Goal: Task Accomplishment & Management: Use online tool/utility

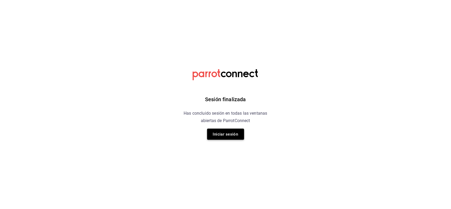
click at [222, 134] on button "Iniciar sesión" at bounding box center [225, 134] width 37 height 11
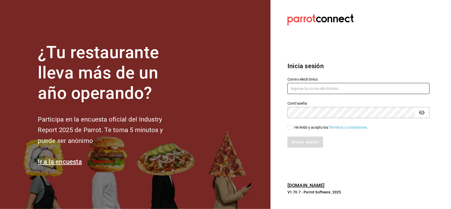
type input "[EMAIL_ADDRESS][DOMAIN_NAME]"
click at [288, 127] on input "He leído y acepto los Términos y condiciones." at bounding box center [289, 127] width 5 height 5
checkbox input "true"
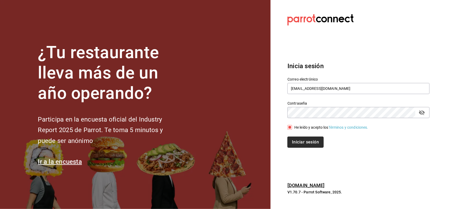
click at [299, 140] on button "Iniciar sesión" at bounding box center [305, 141] width 36 height 11
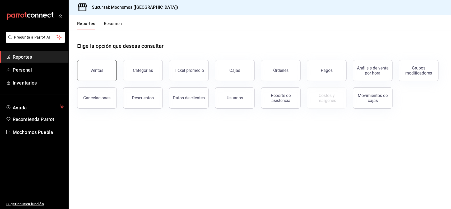
click at [101, 68] on div "Ventas" at bounding box center [97, 70] width 13 height 5
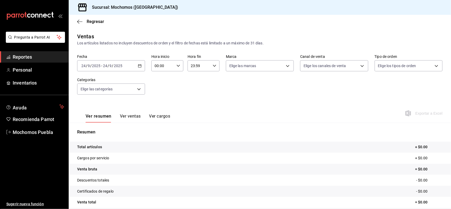
click at [139, 68] on div "2025-09-24 24 / 9 / 2025 - 2025-09-24 24 / 9 / 2025" at bounding box center [111, 65] width 68 height 11
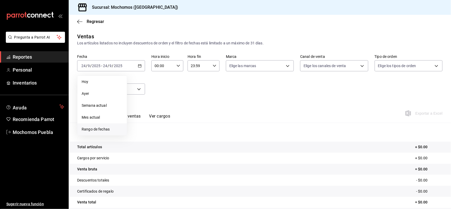
click at [88, 129] on span "Rango de fechas" at bounding box center [102, 129] width 41 height 6
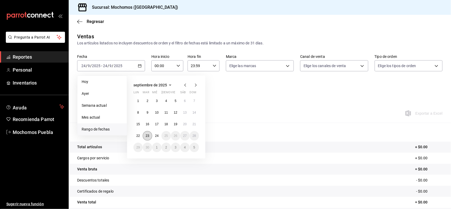
click at [150, 136] on button "23" at bounding box center [147, 136] width 9 height 10
click at [156, 136] on abbr "24" at bounding box center [156, 136] width 3 height 4
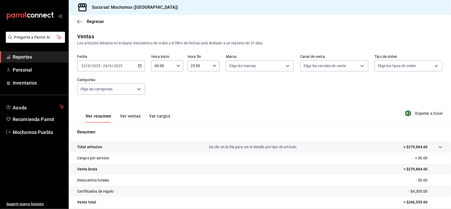
click at [177, 65] on \(Stroke\) "button" at bounding box center [178, 66] width 3 height 2
click at [158, 103] on span "02" at bounding box center [158, 104] width 7 height 4
type input "02:00"
click at [158, 103] on span "05" at bounding box center [158, 103] width 7 height 4
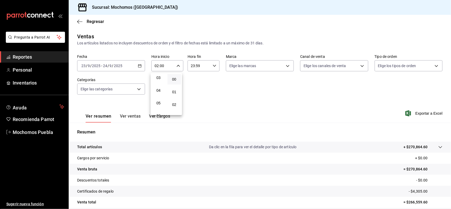
type input "05:00"
click at [214, 64] on div at bounding box center [225, 104] width 451 height 209
click at [214, 64] on icon "button" at bounding box center [214, 66] width 4 height 4
click at [195, 88] on span "21" at bounding box center [193, 90] width 7 height 4
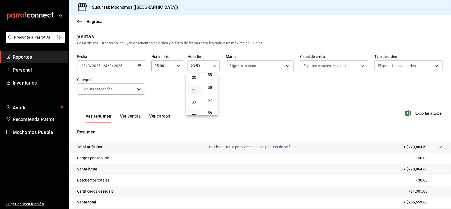
type input "21:59"
click at [195, 84] on span "05" at bounding box center [193, 85] width 7 height 4
type input "05:59"
click at [195, 85] on span "05" at bounding box center [193, 85] width 7 height 4
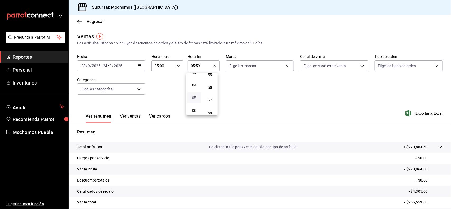
scroll to position [44, 0]
click at [195, 85] on span "04" at bounding box center [193, 86] width 7 height 4
type input "04:59"
click at [323, 116] on div at bounding box center [225, 104] width 451 height 209
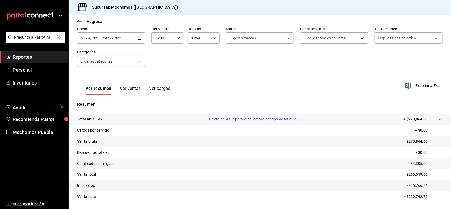
scroll to position [28, 0]
click at [415, 85] on span "Exportar a Excel" at bounding box center [424, 85] width 36 height 6
